Goal: Task Accomplishment & Management: Use online tool/utility

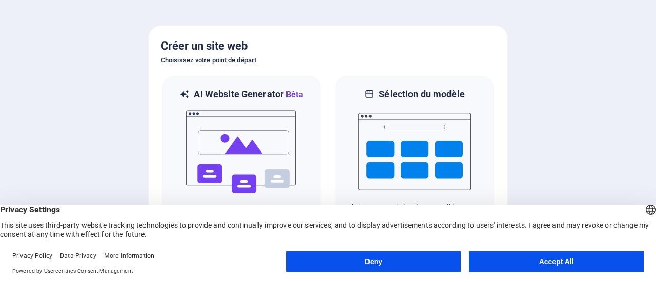
click at [510, 264] on button "Accept All" at bounding box center [556, 262] width 175 height 20
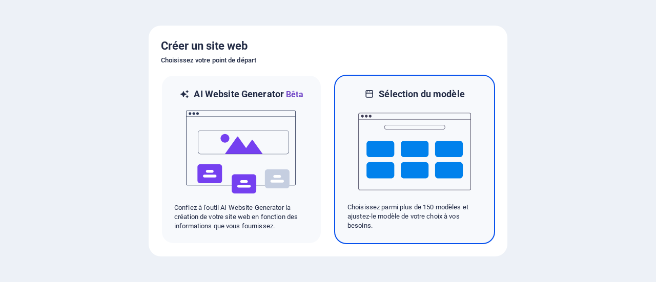
click at [427, 155] on img at bounding box center [414, 151] width 113 height 102
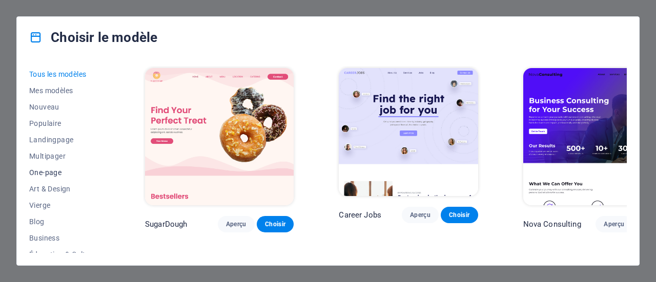
click at [55, 172] on span "One-page" at bounding box center [64, 173] width 71 height 8
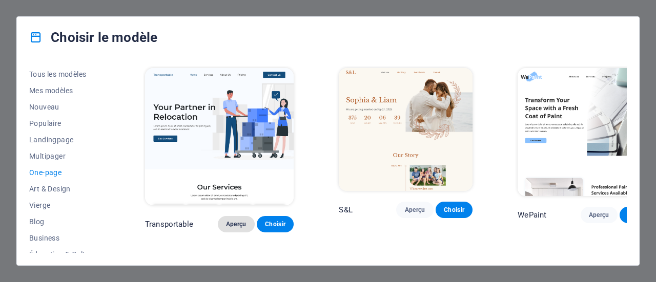
click at [226, 220] on span "Aperçu" at bounding box center [236, 224] width 20 height 8
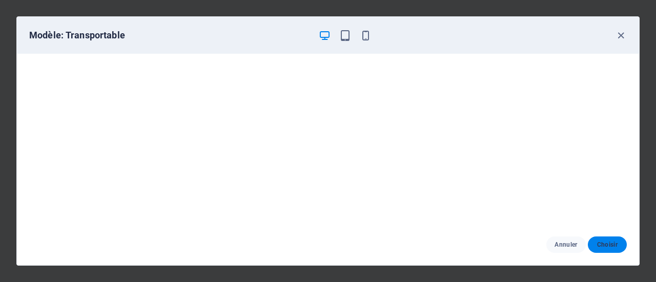
click at [597, 245] on span "Choisir" at bounding box center [607, 245] width 23 height 8
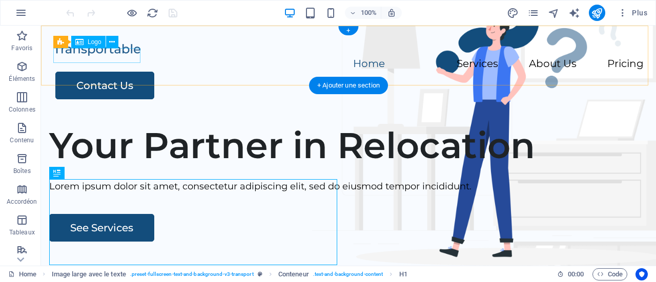
click at [133, 57] on div at bounding box center [348, 49] width 590 height 15
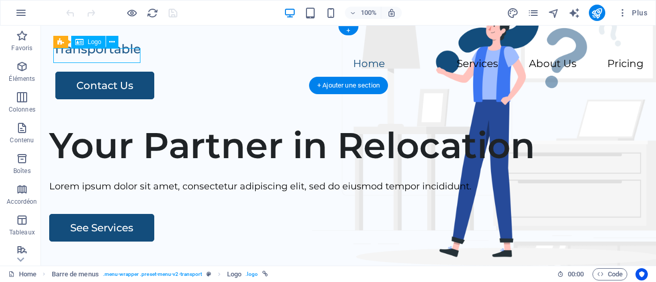
click at [133, 56] on div at bounding box center [348, 49] width 590 height 15
click at [133, 57] on div at bounding box center [348, 49] width 590 height 15
select select "px"
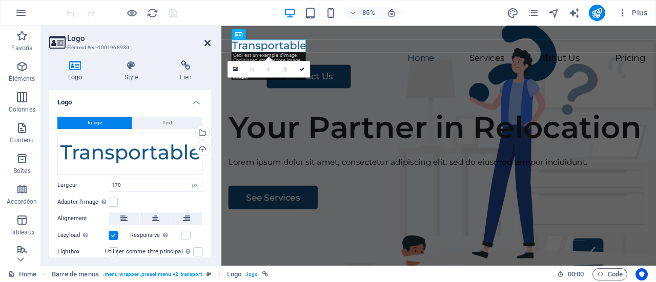
click at [208, 44] on icon at bounding box center [207, 43] width 6 height 8
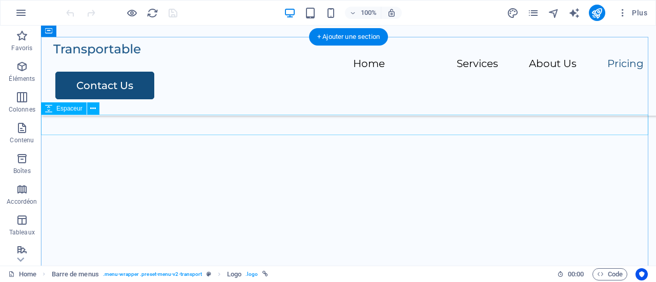
scroll to position [1690, 0]
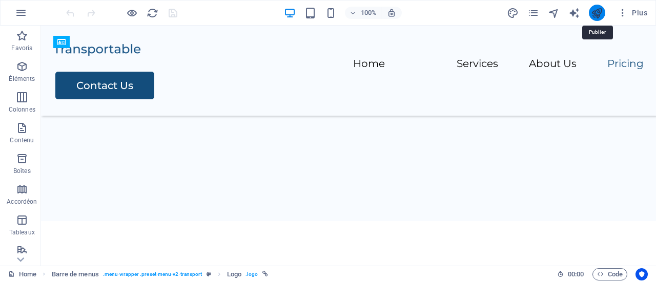
click at [602, 14] on icon "publish" at bounding box center [597, 13] width 12 height 12
